Goal: Task Accomplishment & Management: Use online tool/utility

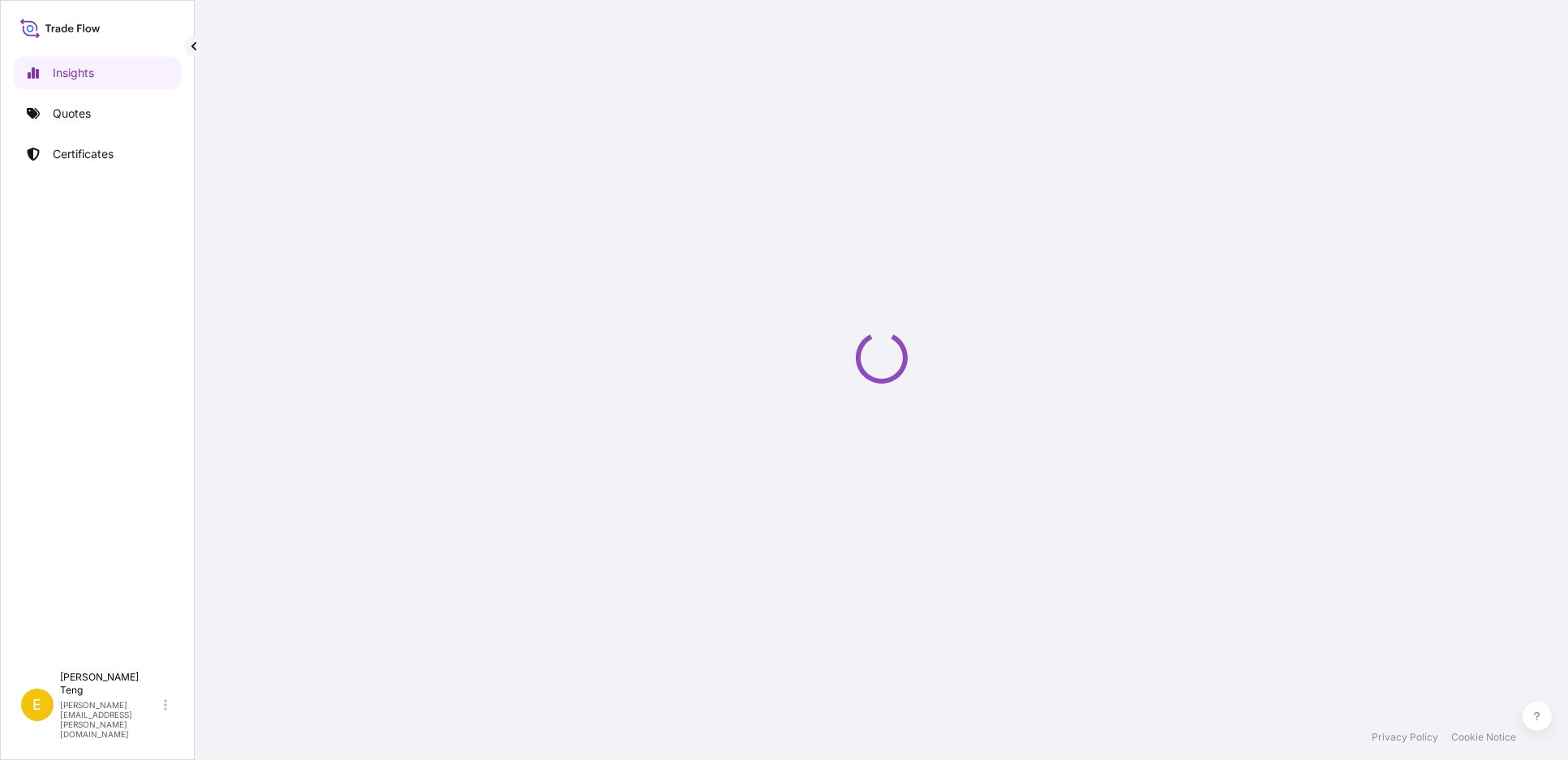
select select "2025"
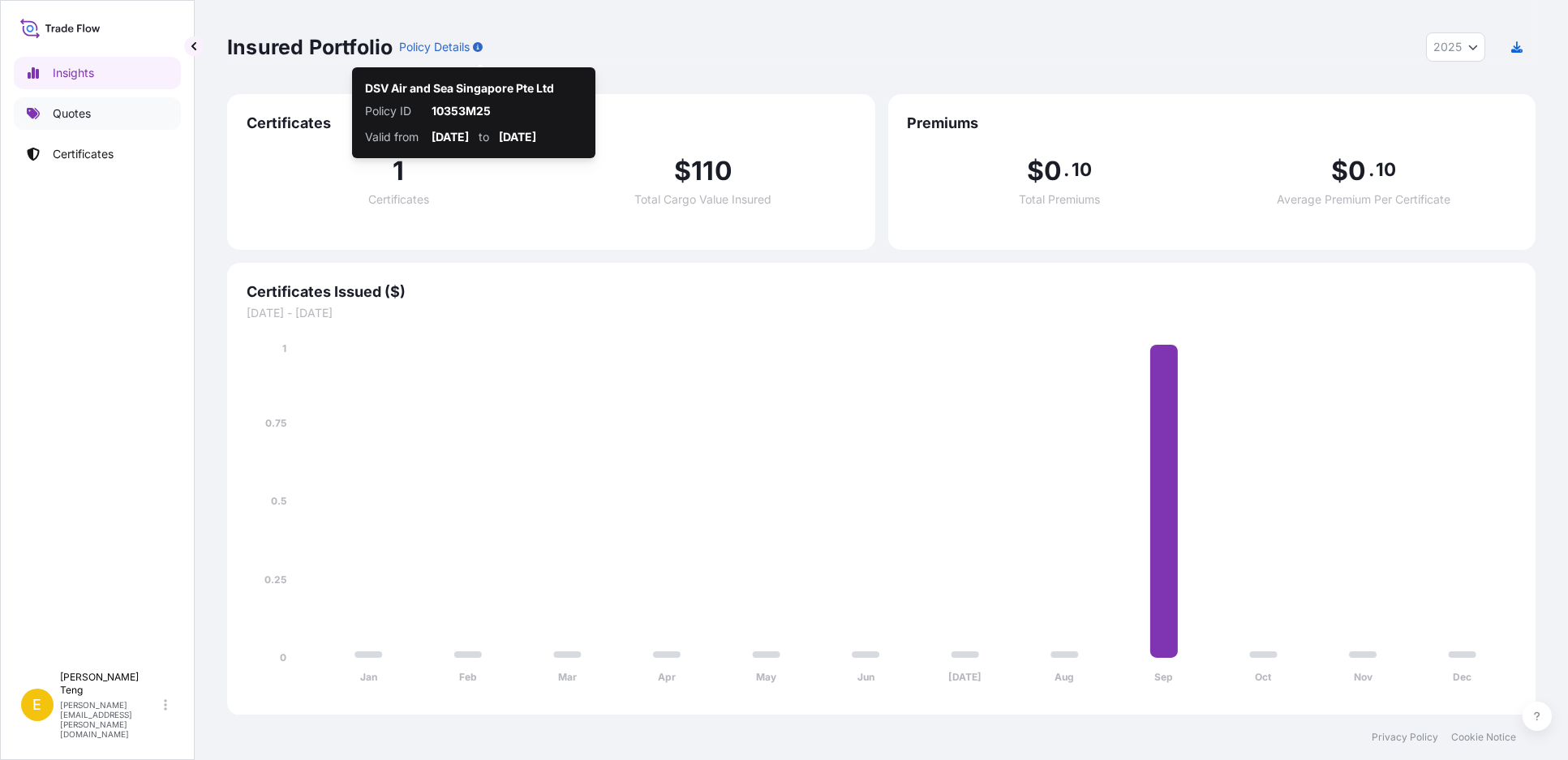
click at [57, 111] on p "Quotes" at bounding box center [72, 113] width 39 height 16
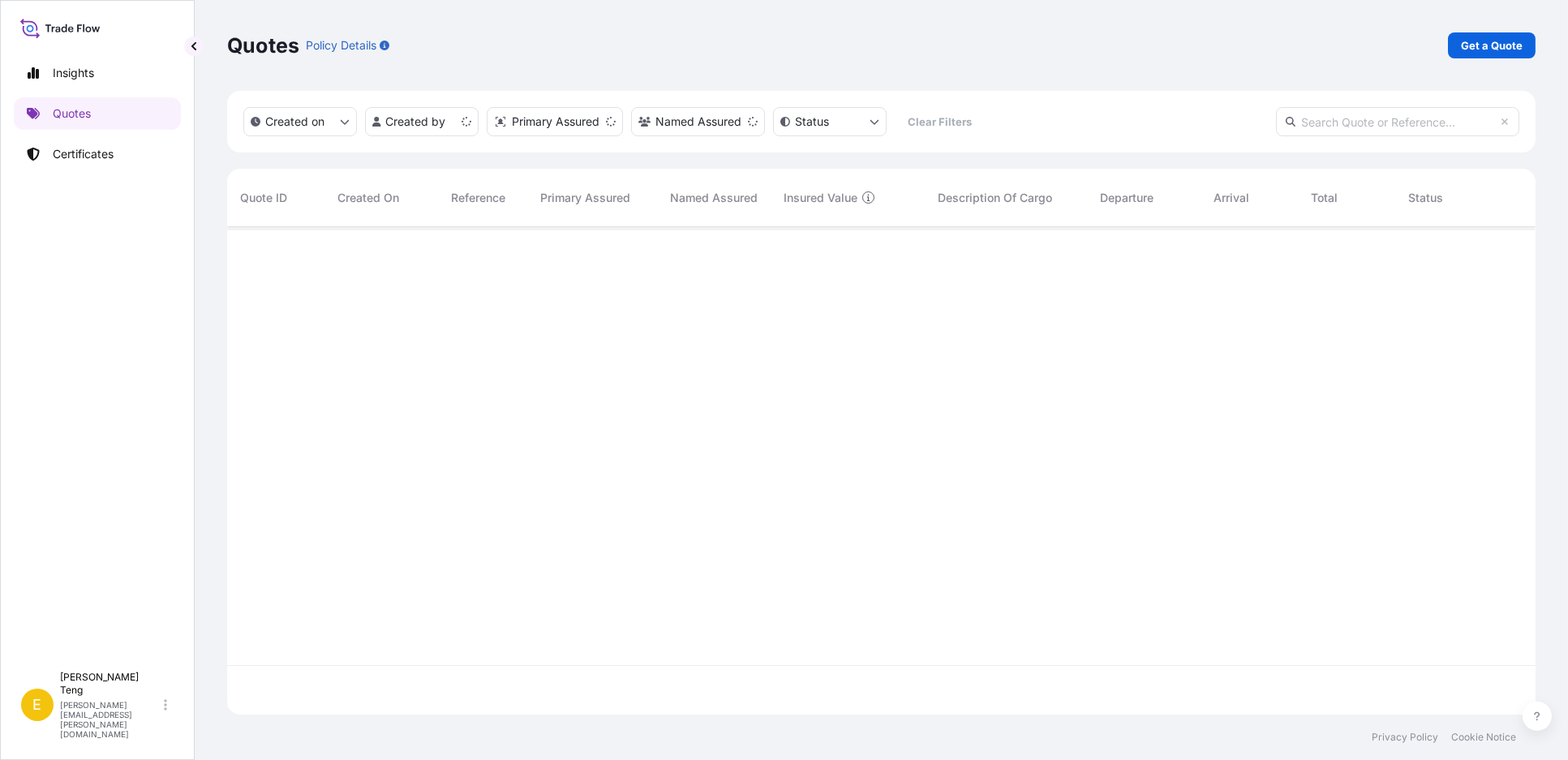
scroll to position [483, 1294]
click at [375, 245] on span "[DATE]" at bounding box center [356, 246] width 38 height 16
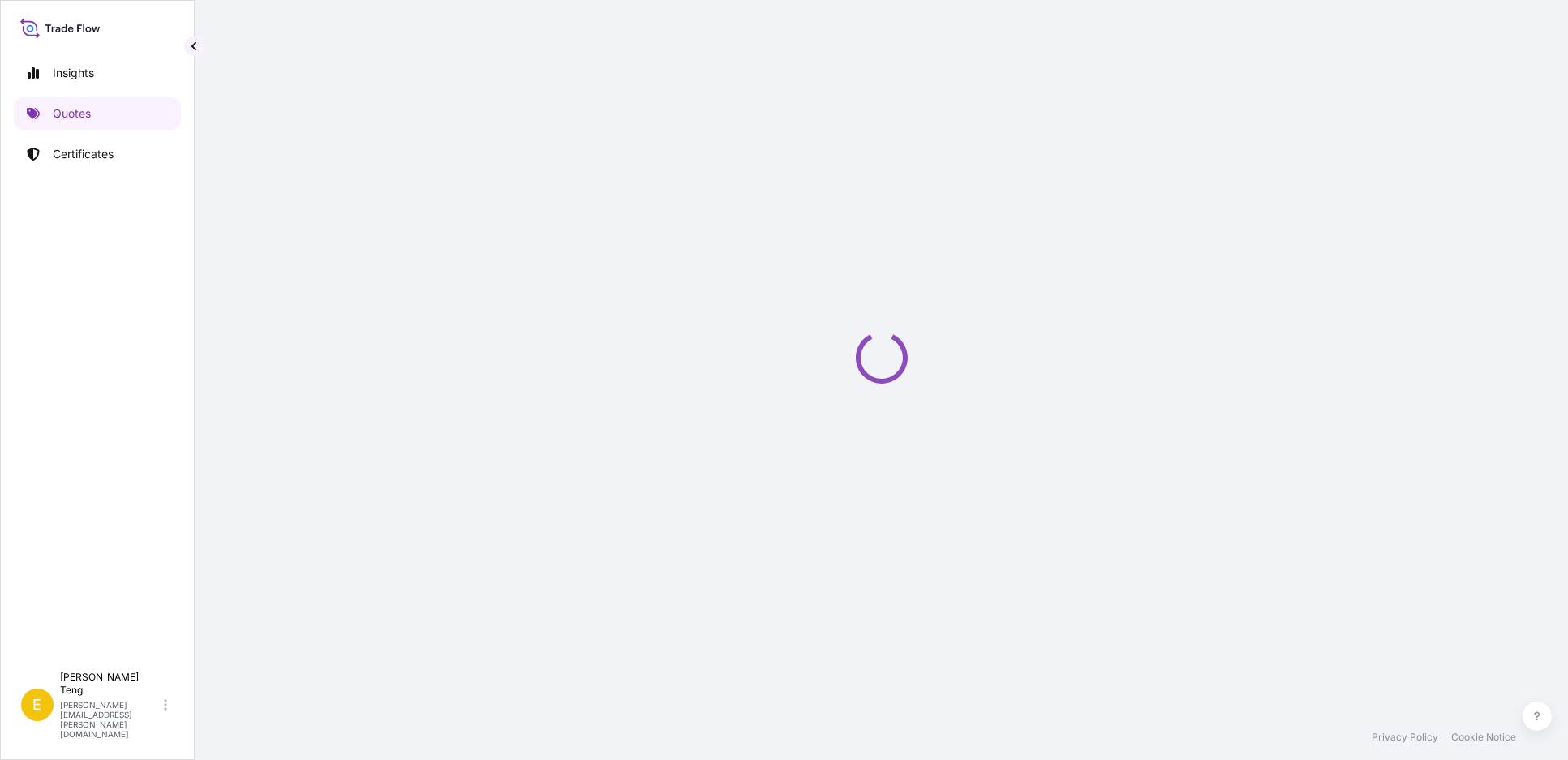
select select "Road / [GEOGRAPHIC_DATA]"
select select "Airfreight"
select select "Road / [GEOGRAPHIC_DATA]"
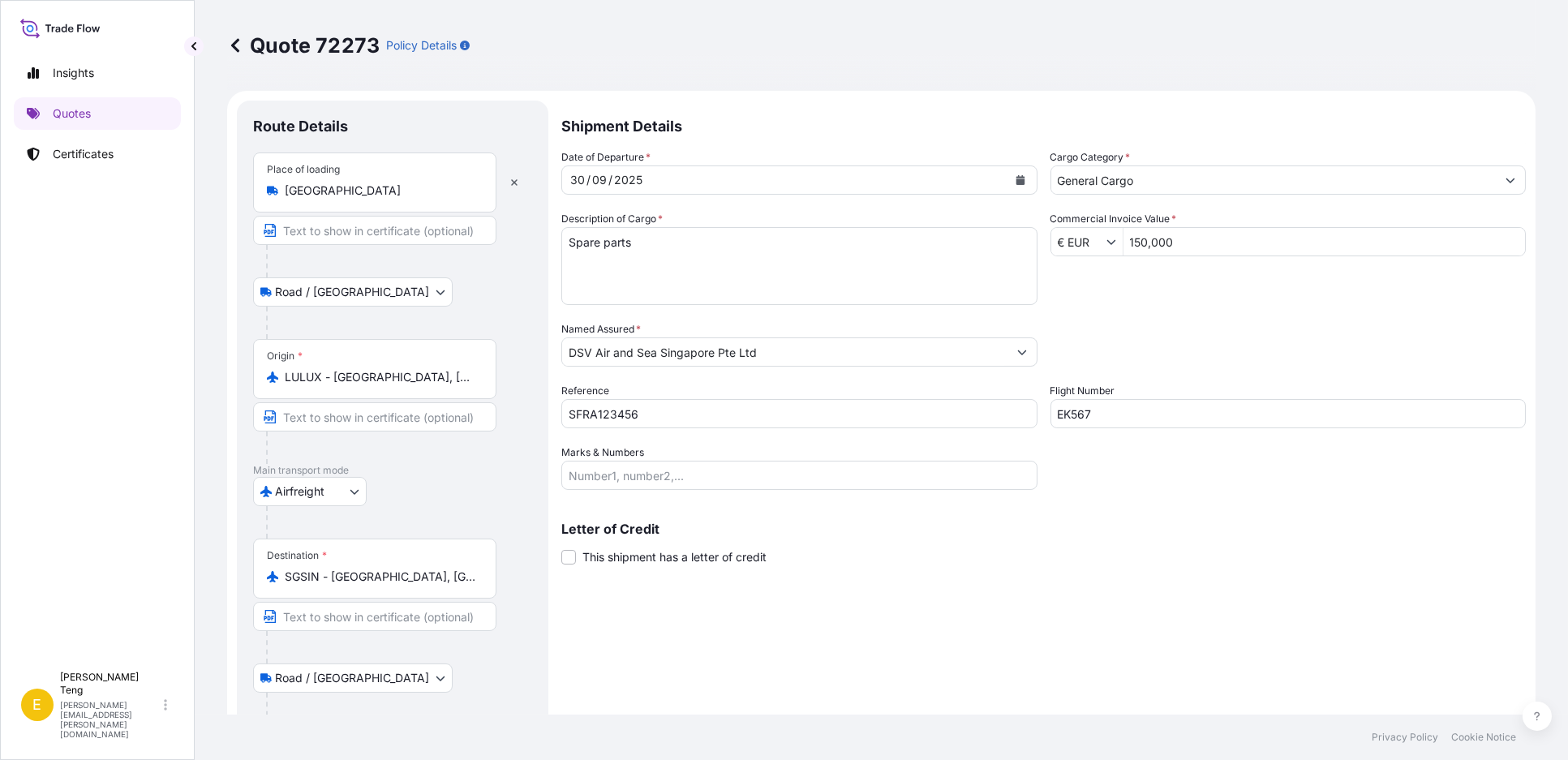
click at [1123, 318] on div "Date of Departure * [DATE] Cargo Category * General Cargo Description of Cargo …" at bounding box center [1043, 319] width 965 height 341
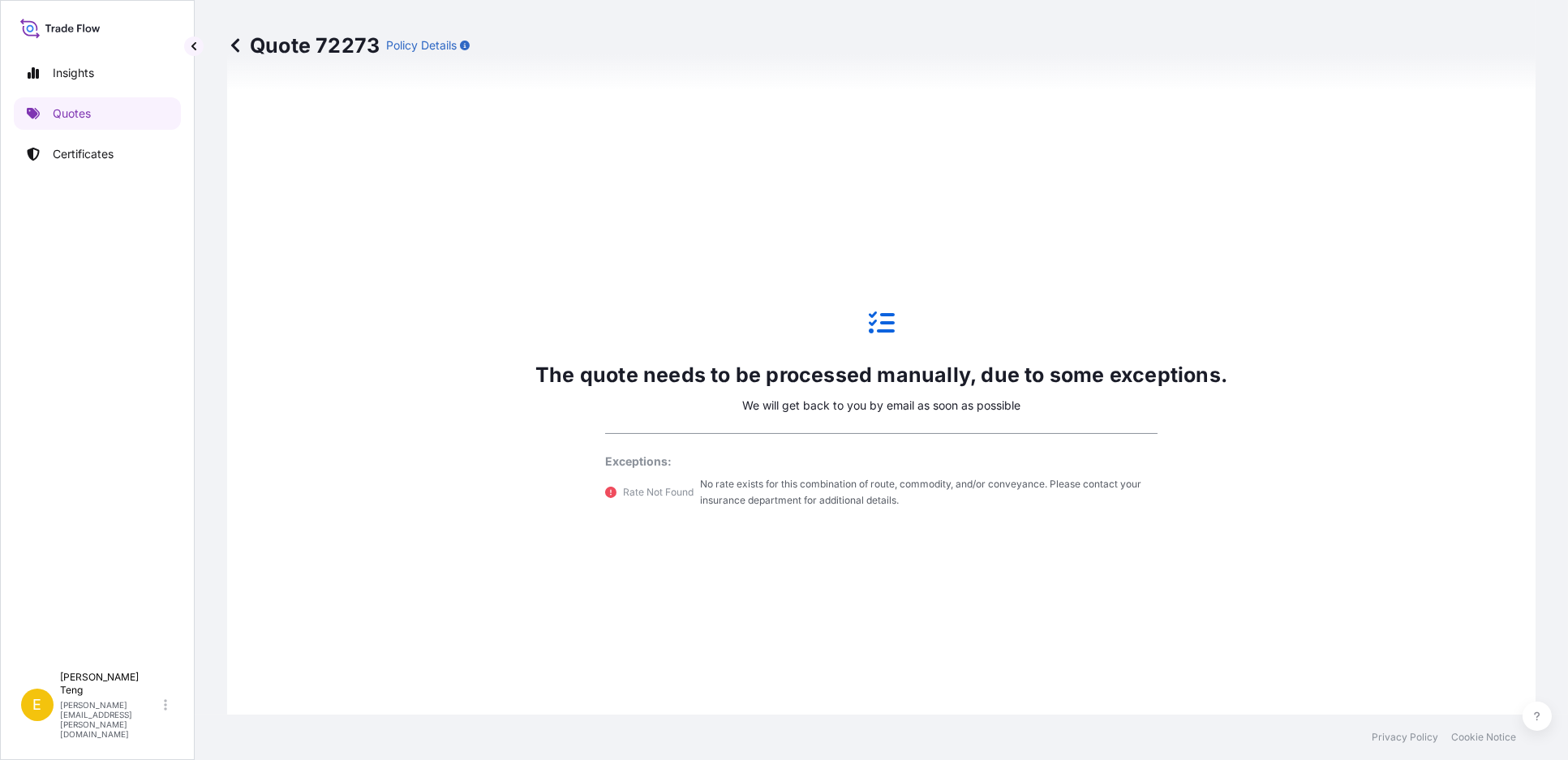
scroll to position [991, 0]
